Goal: Transaction & Acquisition: Book appointment/travel/reservation

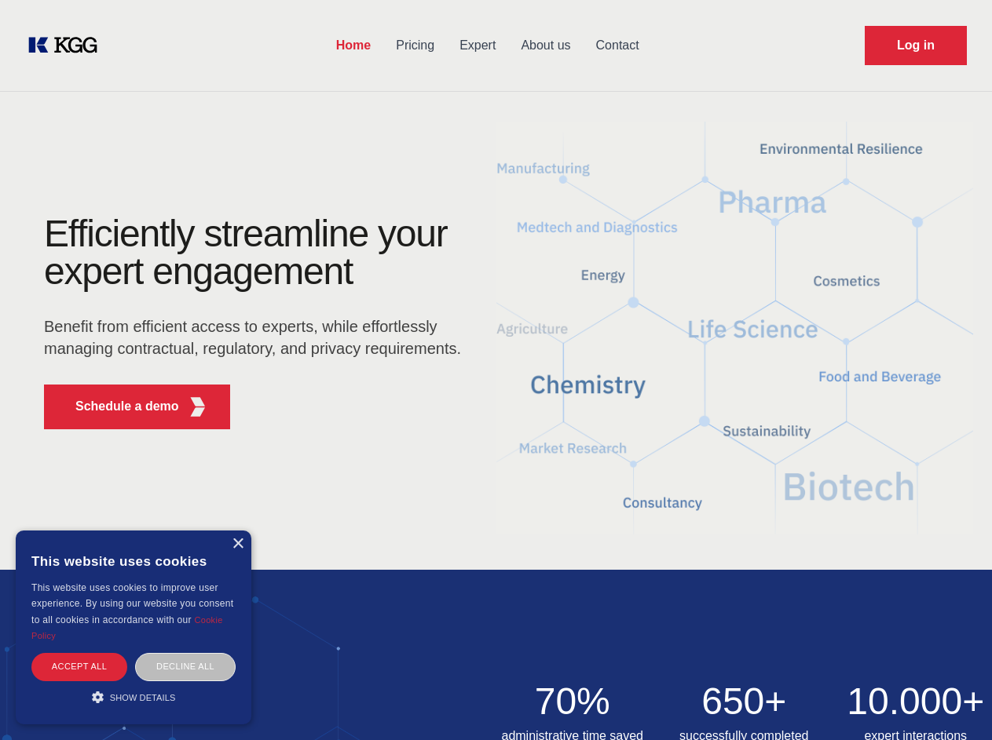
click at [495, 370] on div "Efficiently streamline your expert engagement Benefit from efficient access to …" at bounding box center [257, 328] width 477 height 227
click at [118, 407] on p "Schedule a demo" at bounding box center [127, 406] width 104 height 19
click at [237, 544] on div "× This website uses cookies This website uses cookies to improve user experienc…" at bounding box center [134, 628] width 236 height 194
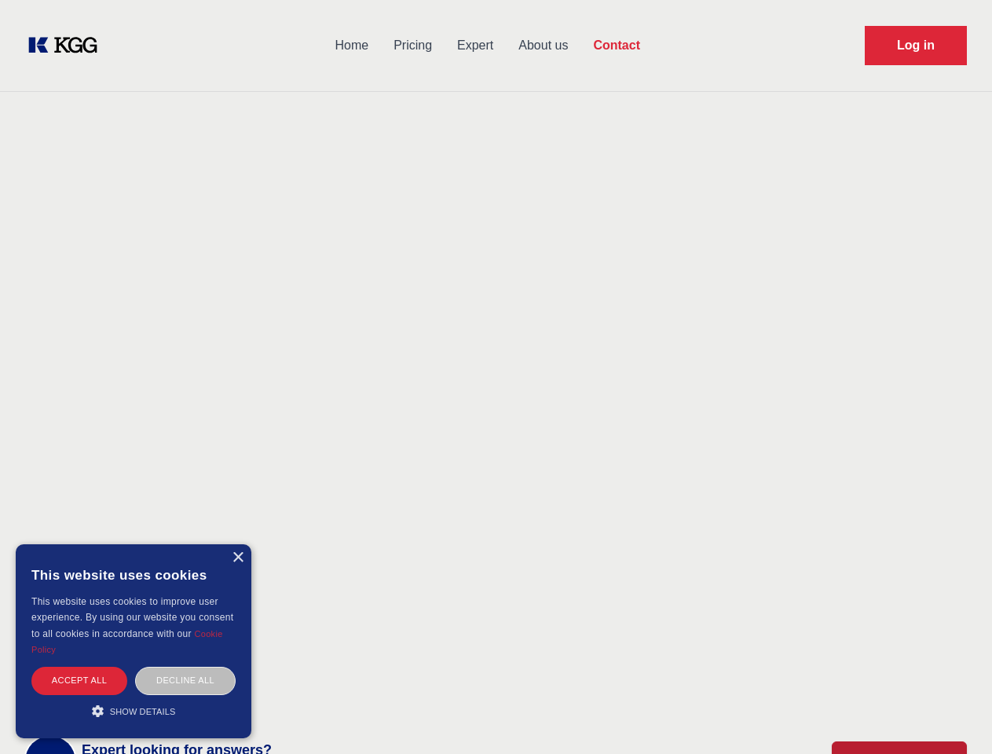
click at [79, 667] on div "Accept all" at bounding box center [79, 680] width 96 height 27
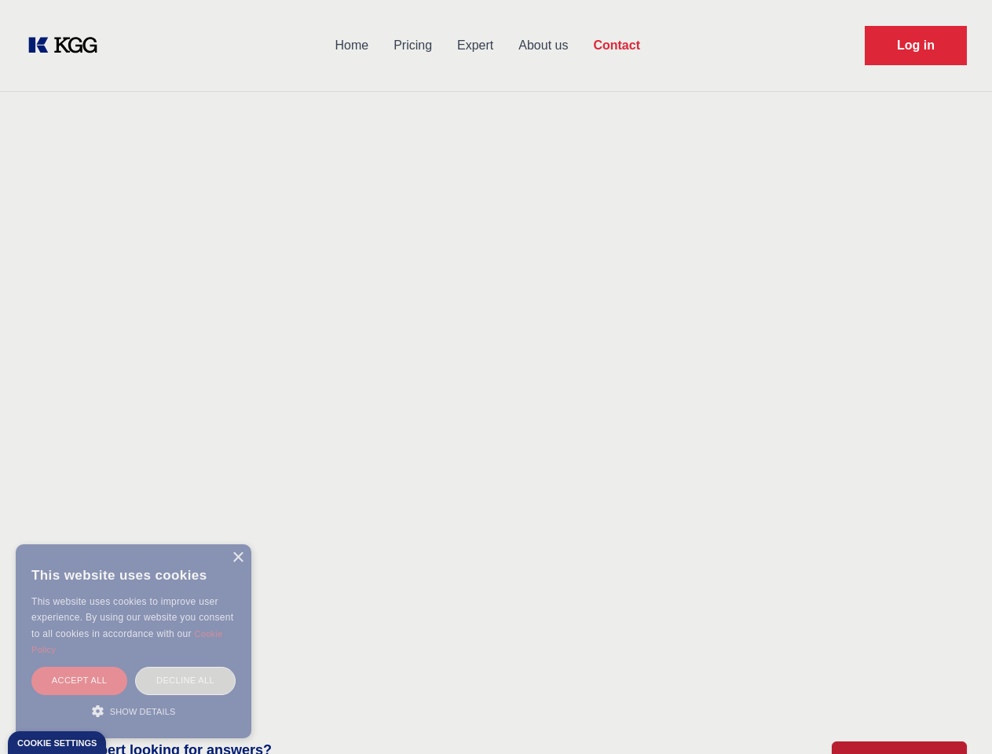
click at [185, 667] on div "Decline all" at bounding box center [185, 680] width 101 height 27
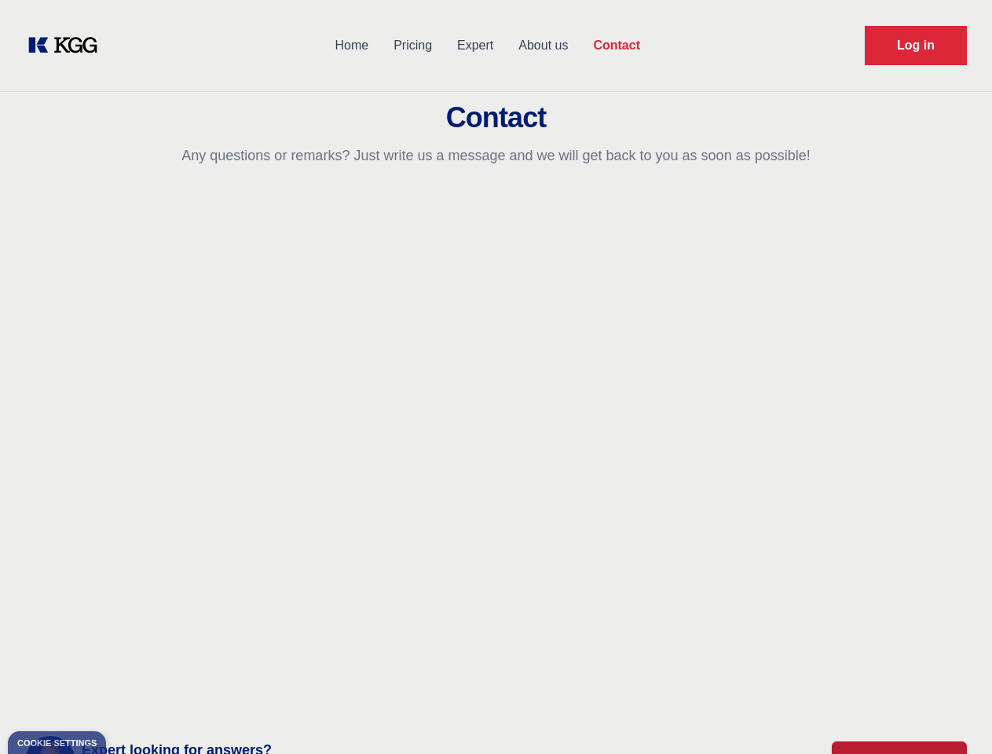
click at [133, 697] on main "Contact Any questions or remarks? Just write us a message and we will get back …" at bounding box center [496, 408] width 992 height 817
